Goal: Find contact information: Find contact information

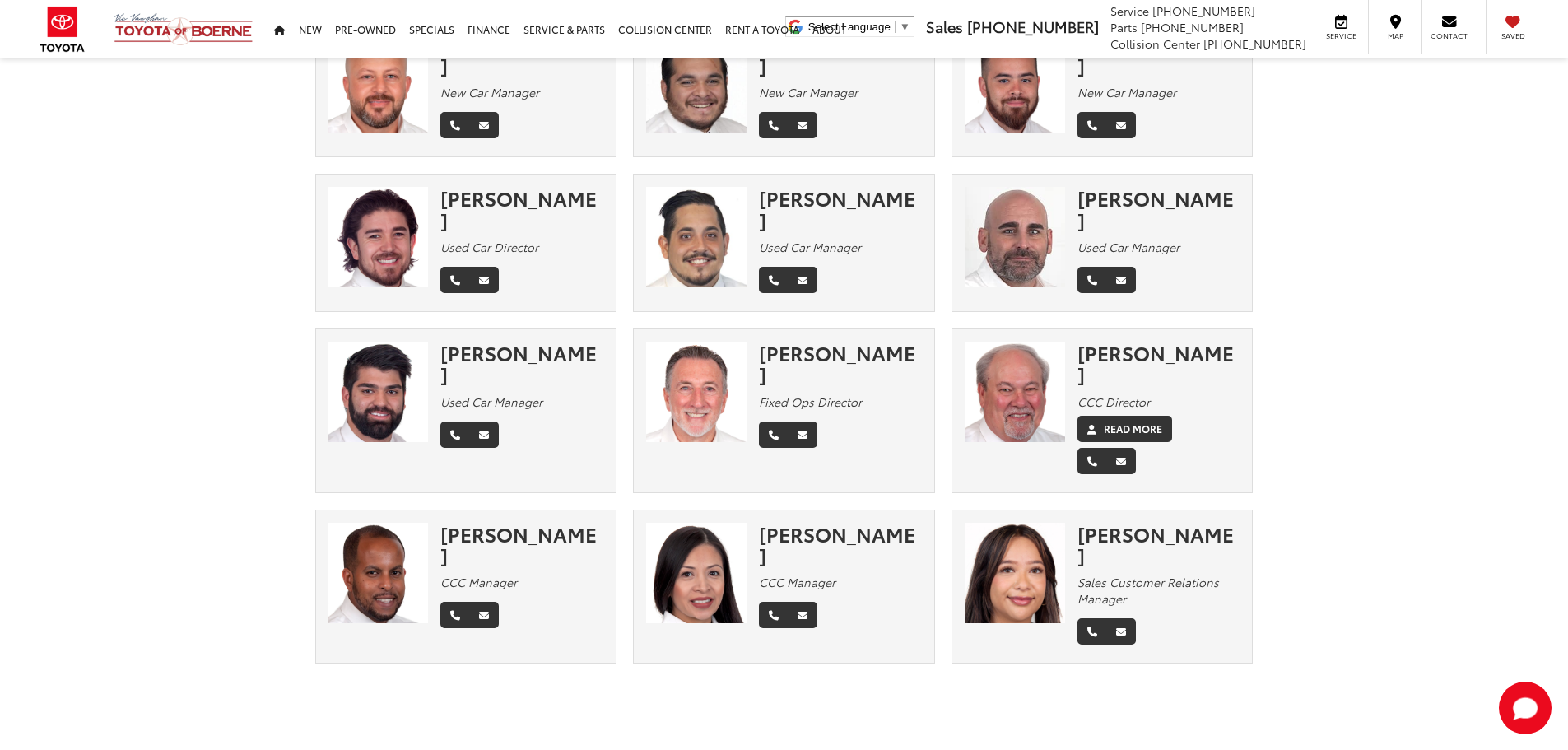
scroll to position [330, 0]
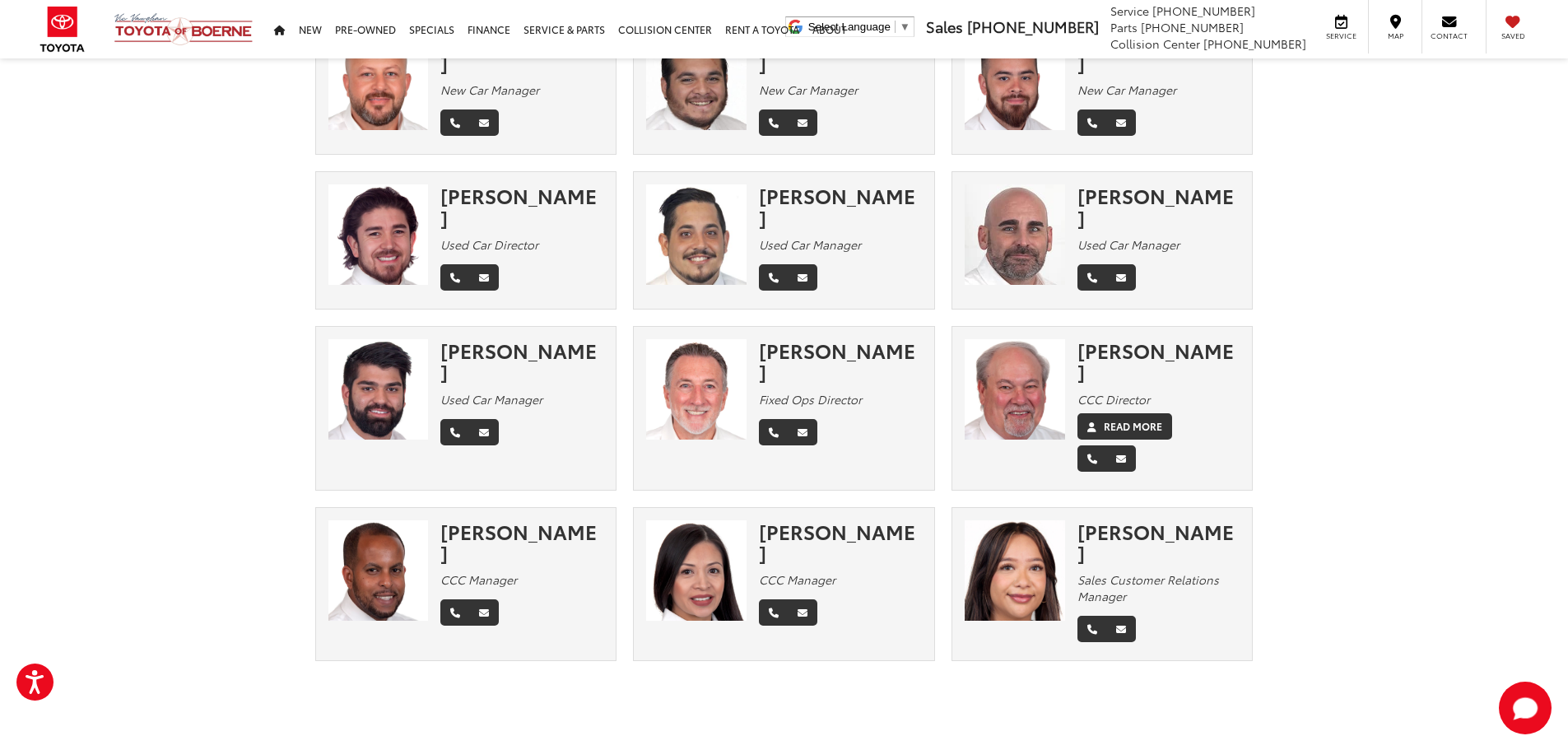
click at [1291, 627] on div "Meet Our Staff Management Sales Finance Service Parts Collision × [PERSON_NAME]…" at bounding box center [784, 259] width 1568 height 1178
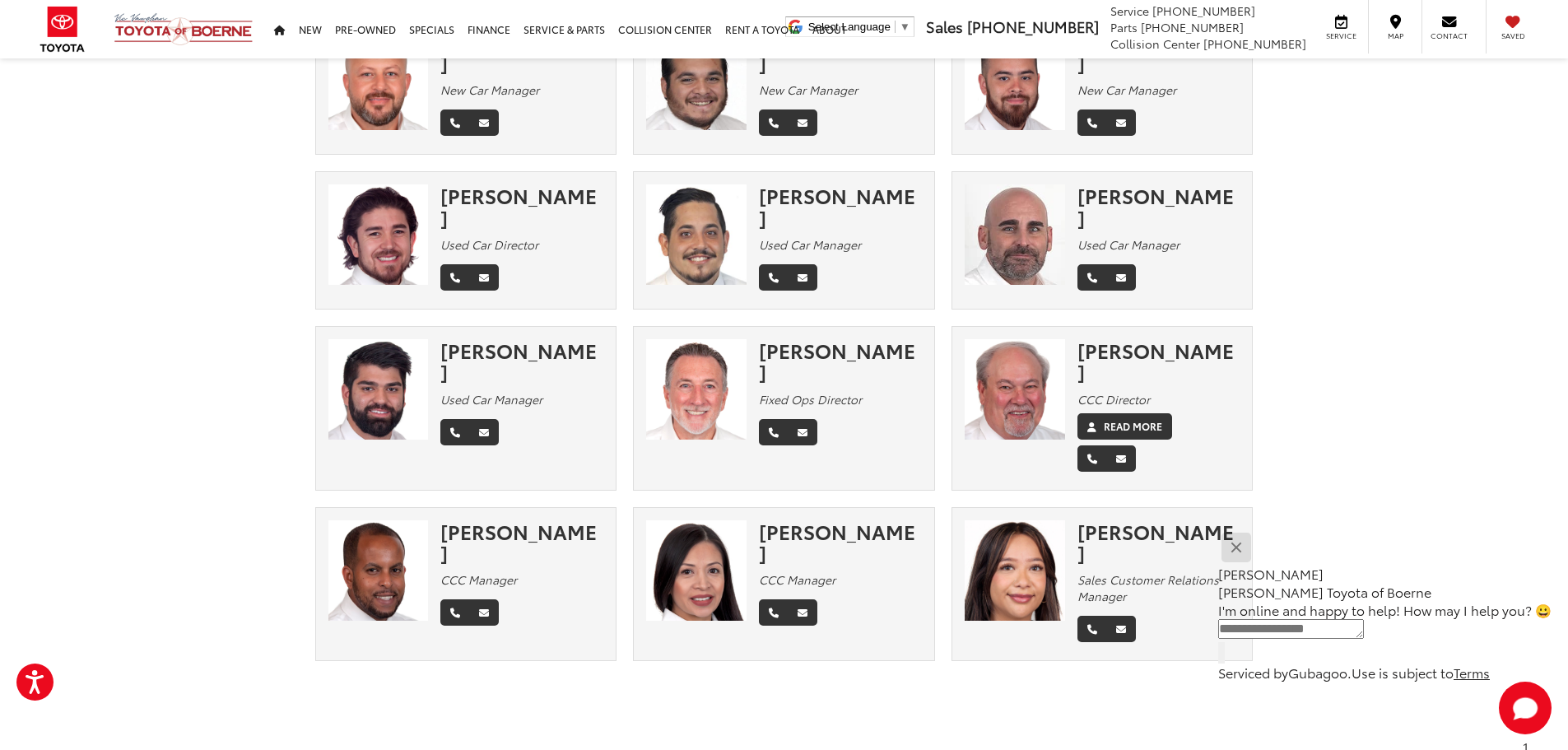
click at [1253, 550] on button "Close" at bounding box center [1236, 547] width 36 height 36
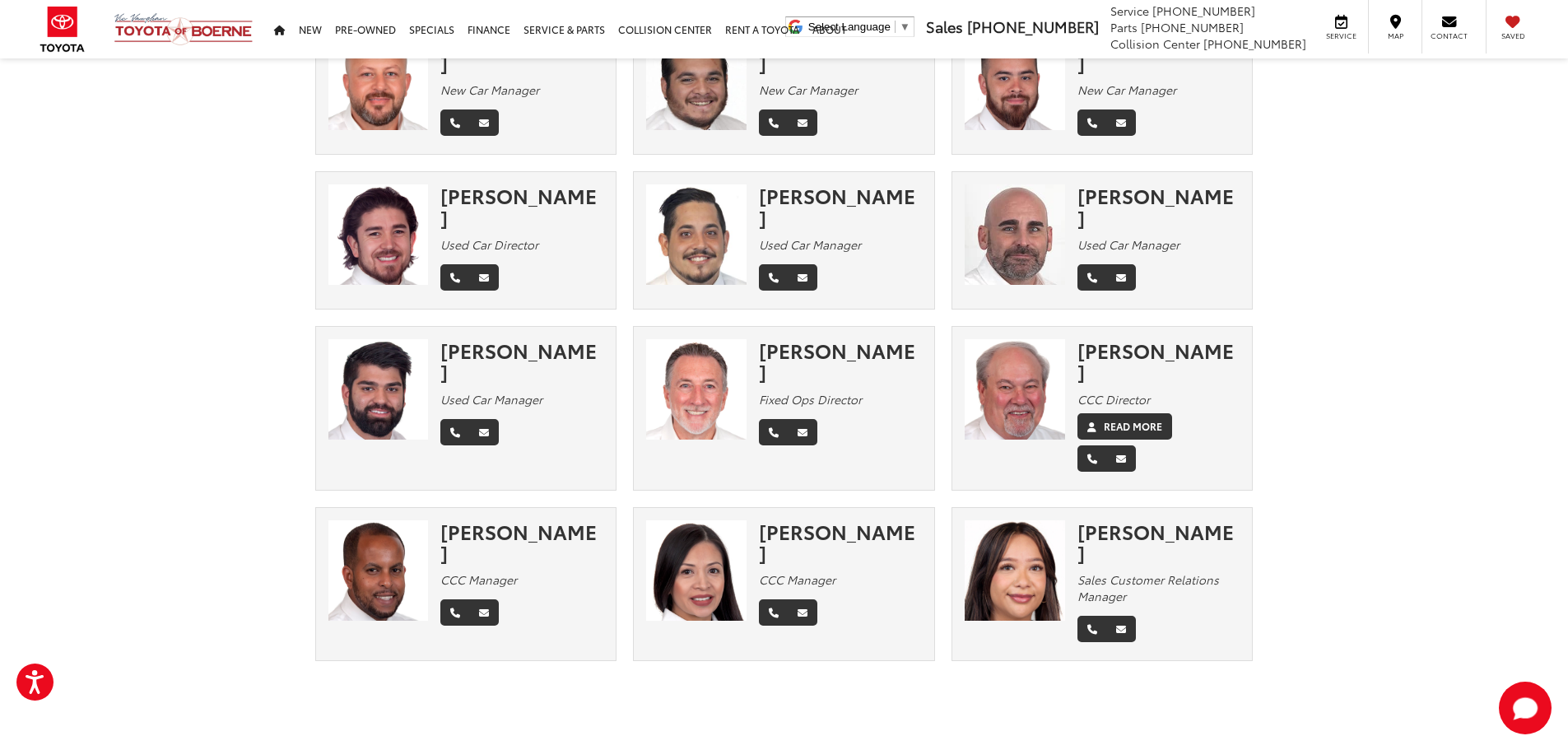
click at [1300, 485] on section "Meet Our Staff Management Sales Finance Service Parts Collision × [PERSON_NAME]…" at bounding box center [784, 203] width 1568 height 949
click at [1108, 520] on div "[PERSON_NAME]" at bounding box center [1159, 542] width 163 height 44
click at [1379, 279] on section "Meet Our Staff Management Sales Finance Service Parts Collision × [PERSON_NAME]…" at bounding box center [784, 203] width 1568 height 949
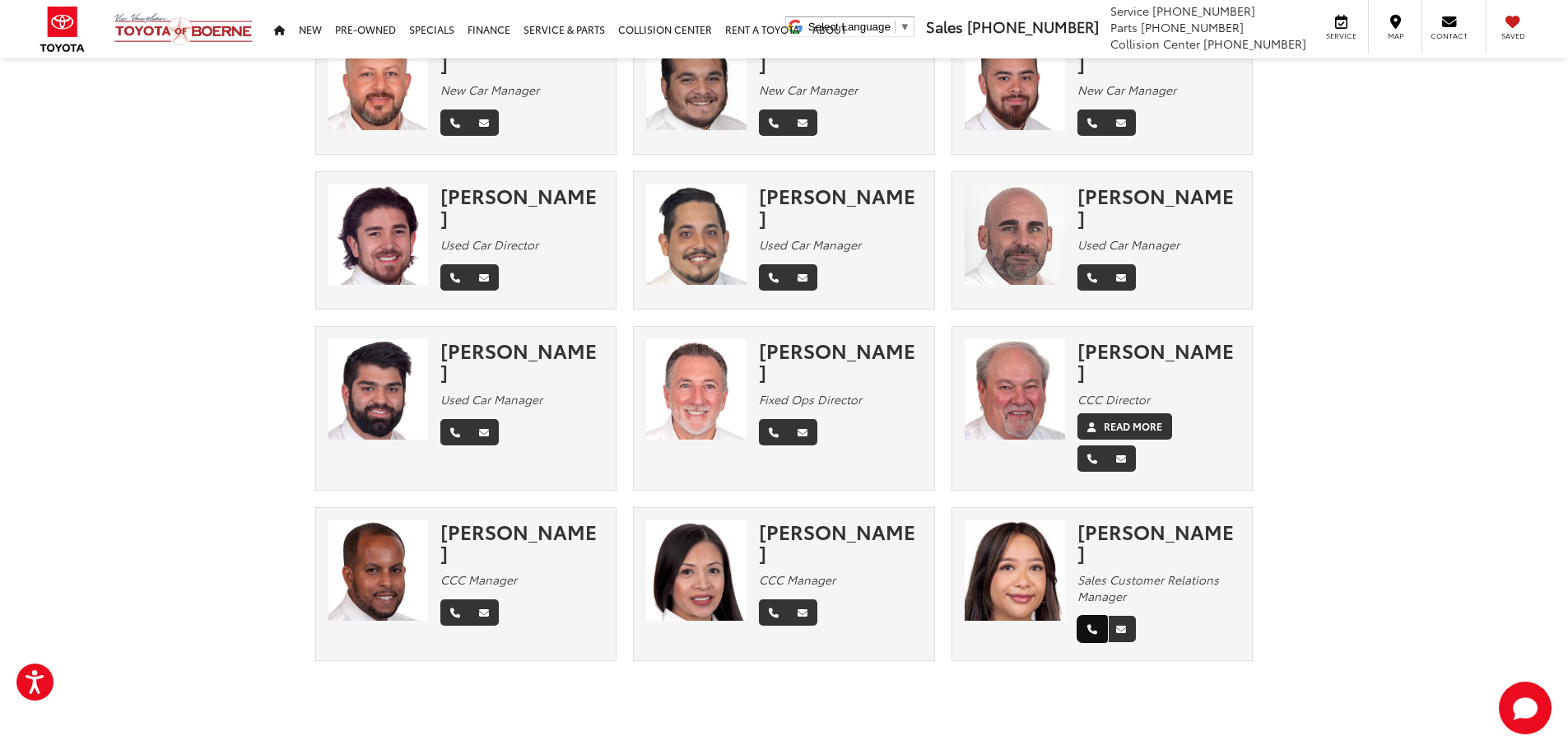
drag, startPoint x: 1091, startPoint y: 540, endPoint x: 953, endPoint y: 54, distance: 505.2
click at [1091, 625] on icon "Phone" at bounding box center [1092, 629] width 10 height 10
click at [1448, 292] on section "Meet Our Staff Management Sales Finance Service Parts Collision × [PERSON_NAME]…" at bounding box center [784, 203] width 1568 height 949
